Goal: Navigation & Orientation: Find specific page/section

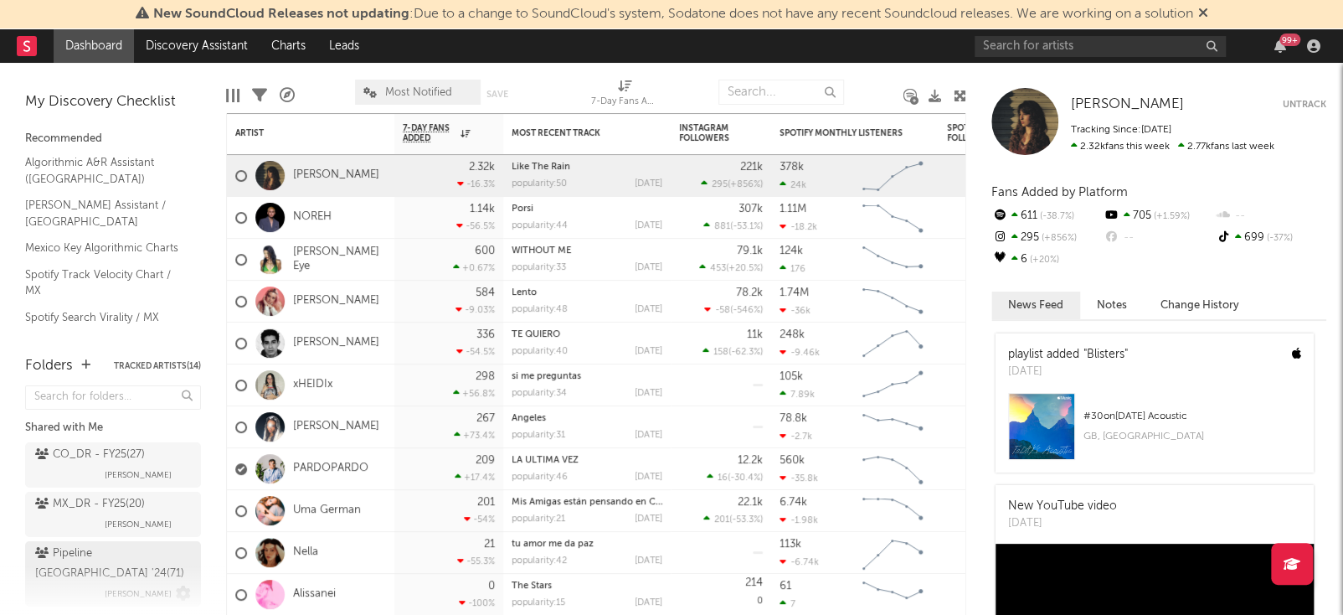
click at [89, 553] on div "Pipeline Mexico '24 ( 71 )" at bounding box center [111, 563] width 152 height 40
